Goal: Find specific page/section: Find specific page/section

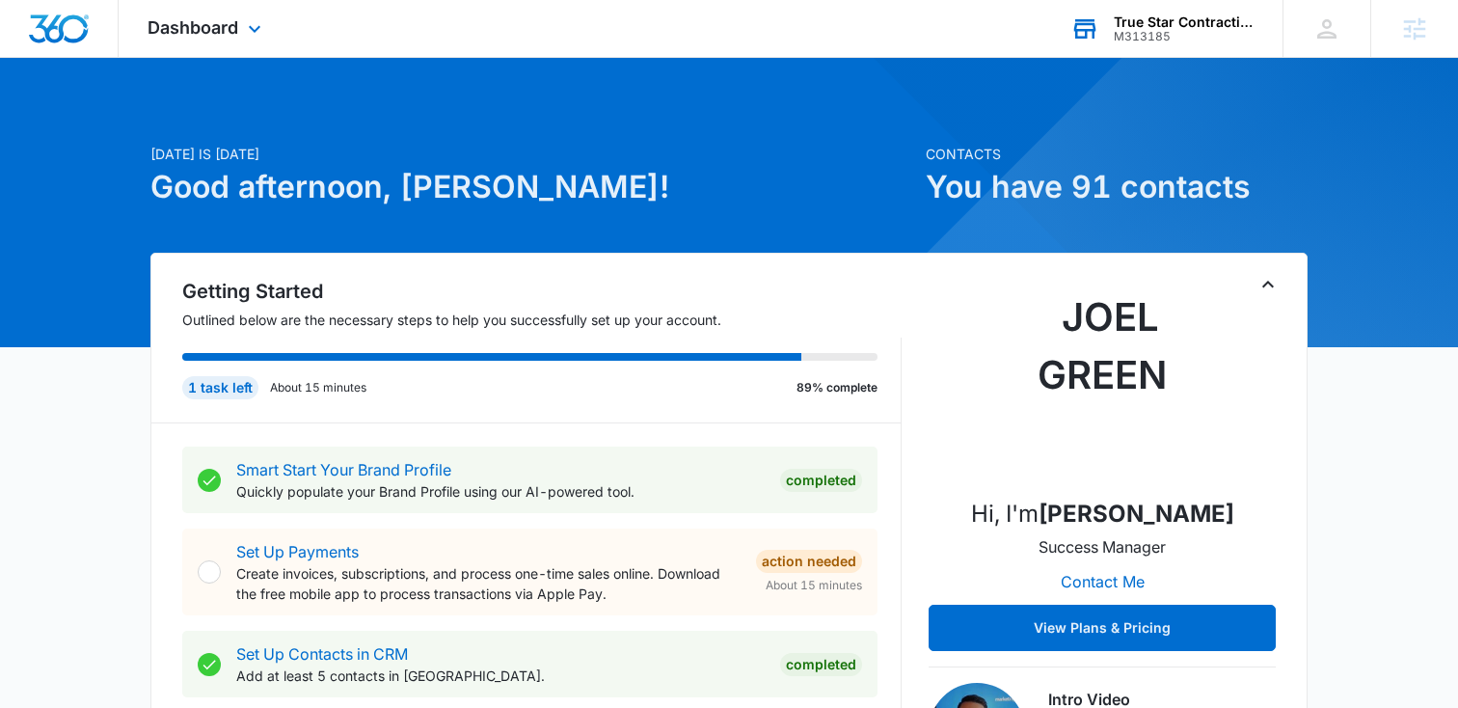
click at [1143, 18] on div "True Star Contracting" at bounding box center [1184, 21] width 141 height 15
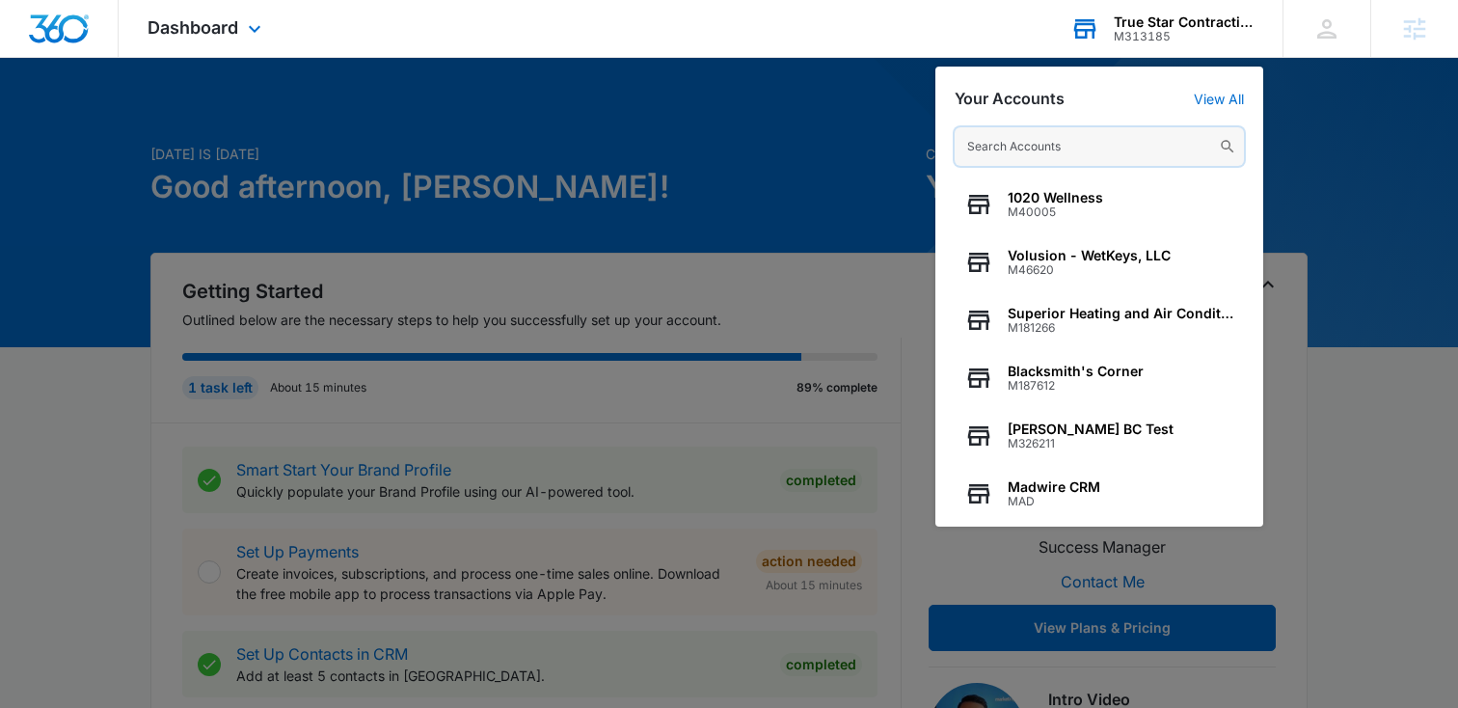
click at [987, 141] on input "text" at bounding box center [1099, 146] width 289 height 39
paste input "M35105"
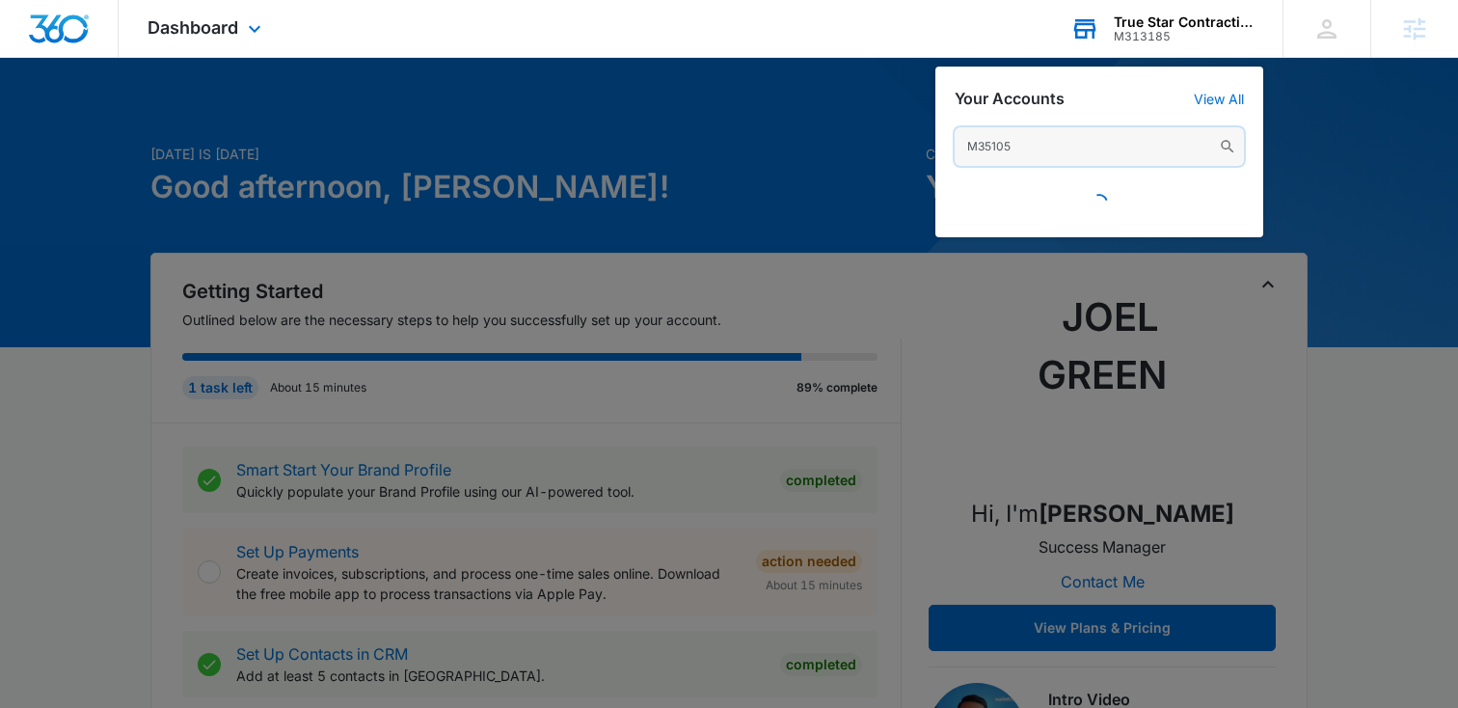
click at [997, 142] on input "M35105" at bounding box center [1099, 146] width 289 height 39
paste input "text"
type input "M35105"
click at [1355, 213] on div at bounding box center [729, 354] width 1458 height 708
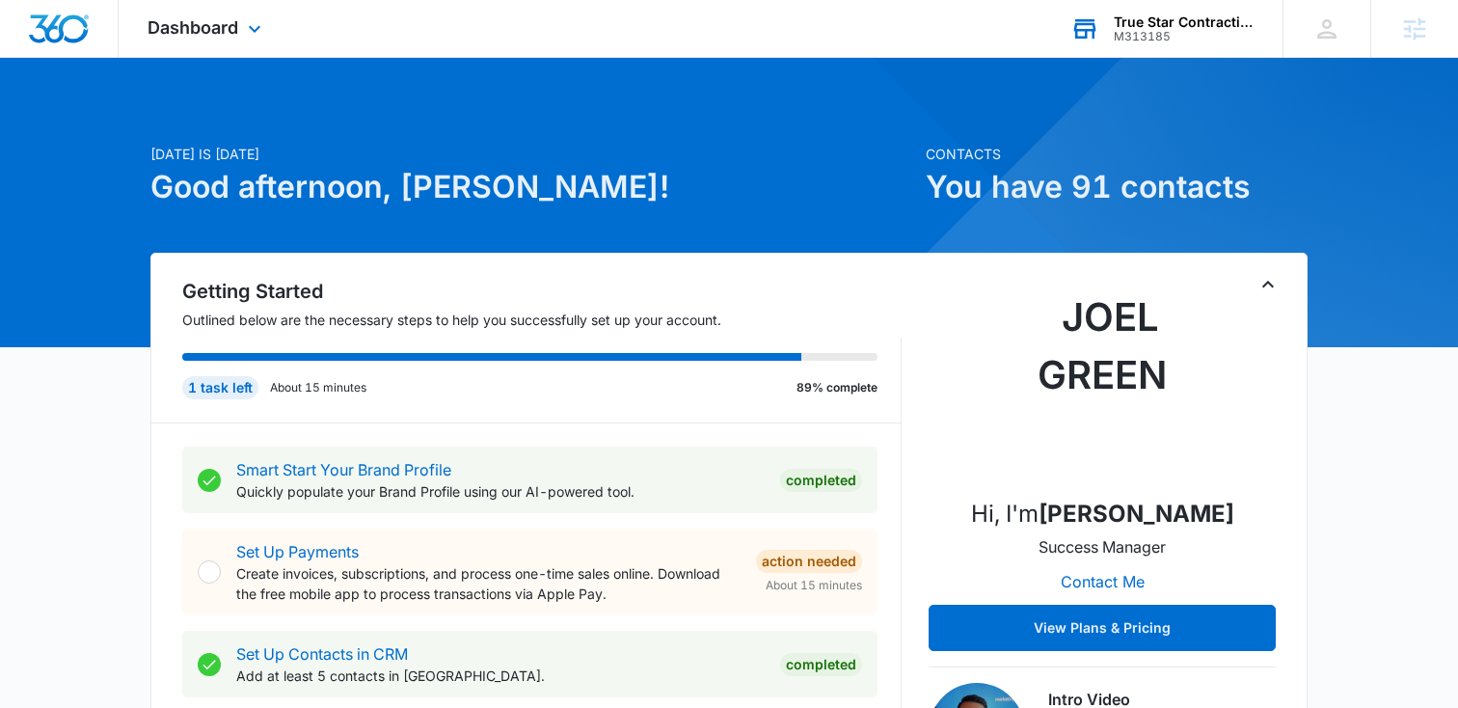
click at [1131, 11] on div "True Star Contracting M313185 Your Accounts View All" at bounding box center [1162, 28] width 241 height 57
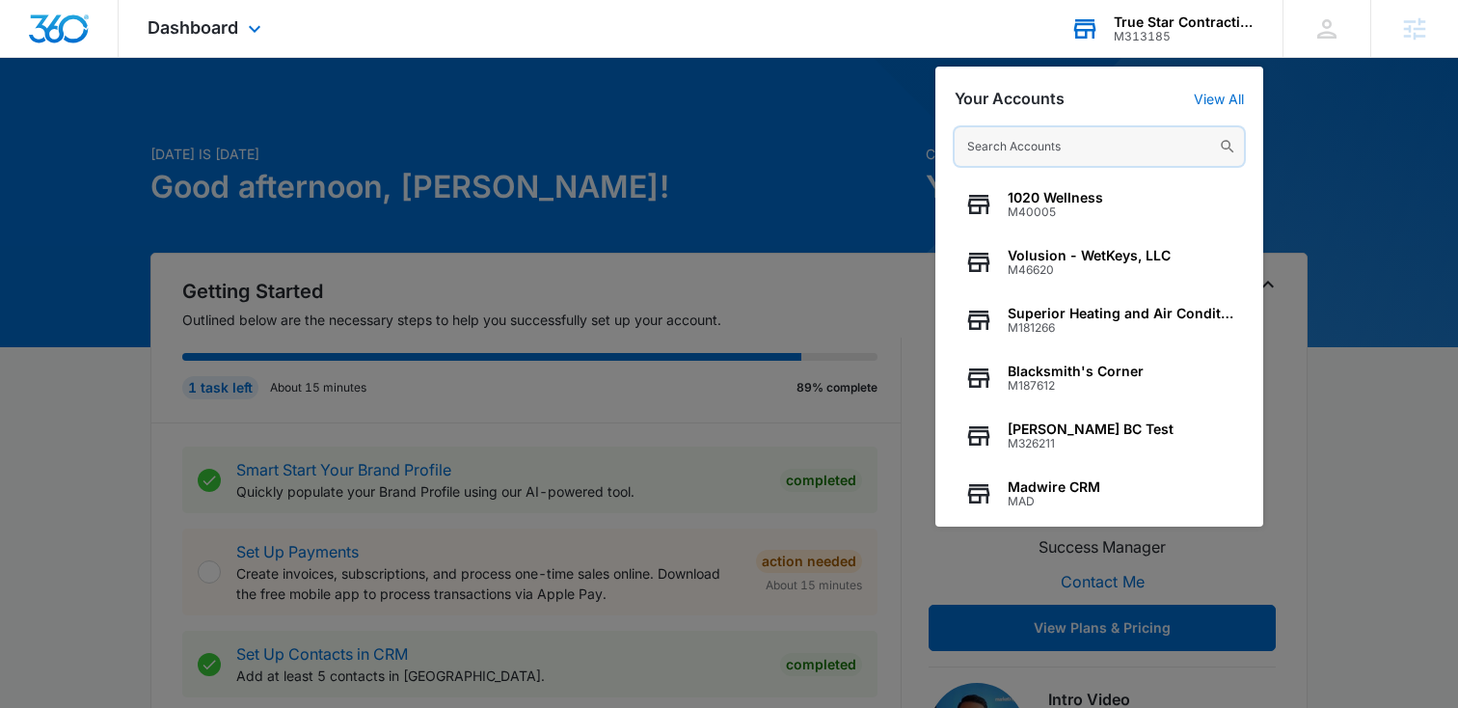
click at [1052, 140] on input "text" at bounding box center [1099, 146] width 289 height 39
paste input "M35105"
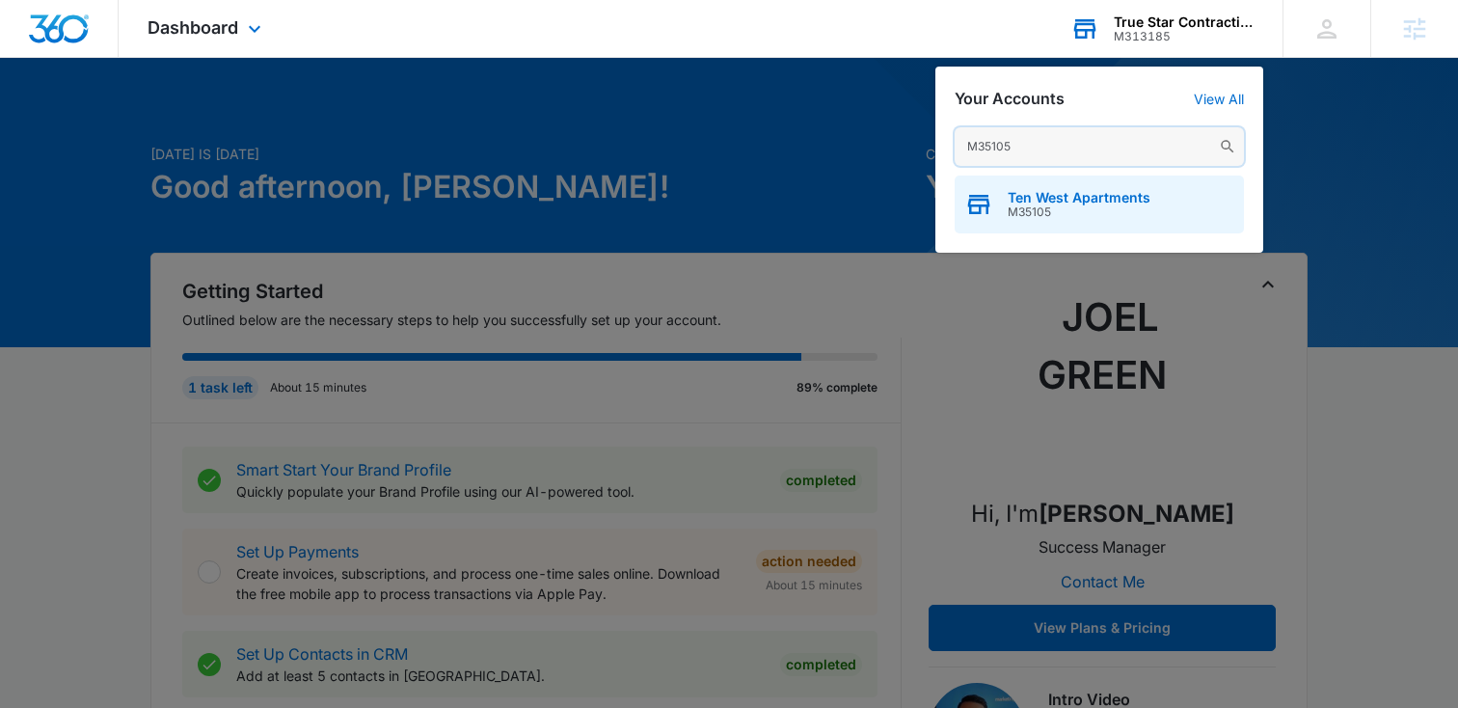
type input "M35105"
click at [1048, 211] on span "M35105" at bounding box center [1079, 212] width 143 height 14
